Goal: Navigation & Orientation: Find specific page/section

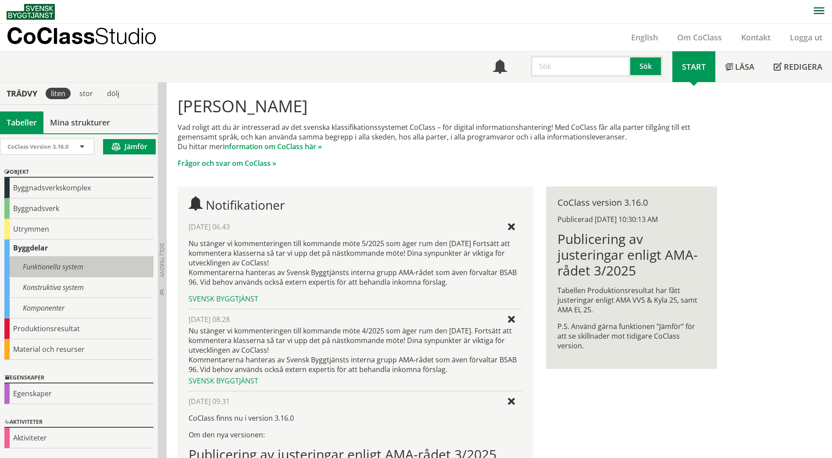
click at [58, 272] on div "Funktionella system" at bounding box center [78, 266] width 149 height 21
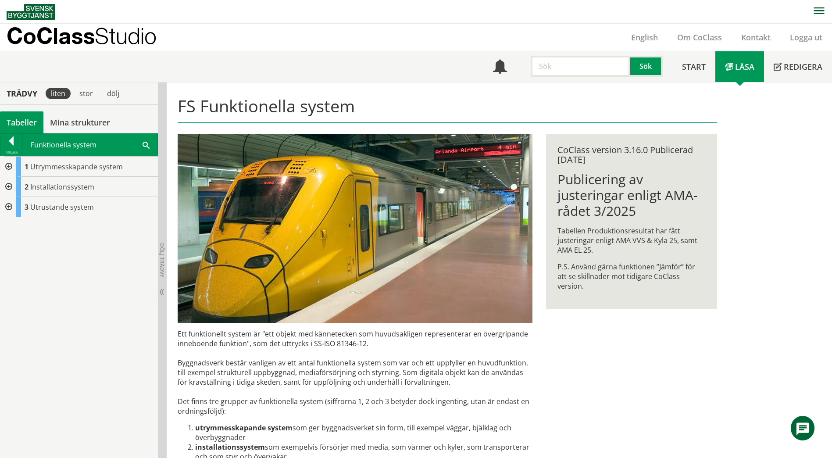
click at [8, 166] on div at bounding box center [8, 167] width 16 height 20
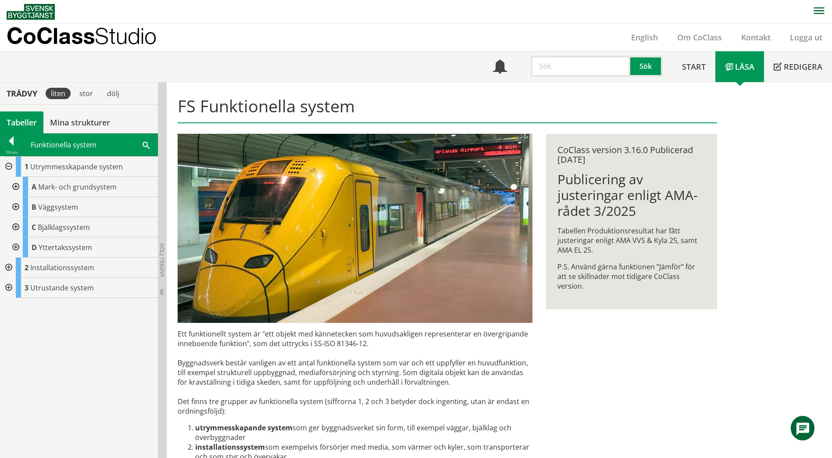
click at [16, 189] on div at bounding box center [15, 187] width 16 height 20
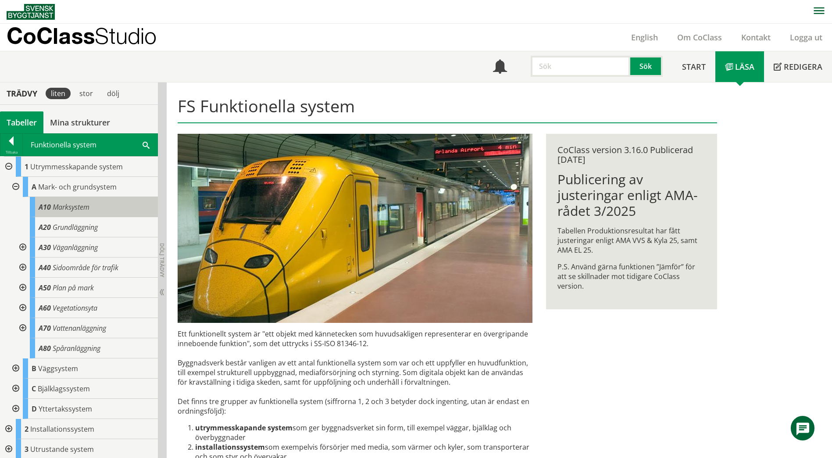
click at [103, 208] on div "A10 Marksystem" at bounding box center [94, 207] width 128 height 20
